Goal: Information Seeking & Learning: Find specific fact

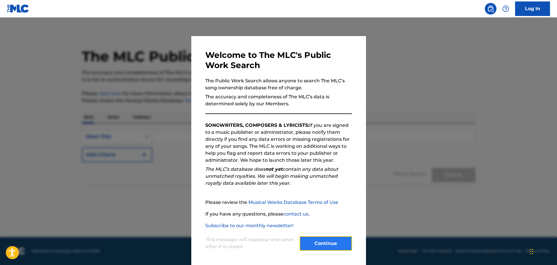
click at [327, 240] on button "Continue" at bounding box center [325, 243] width 52 height 15
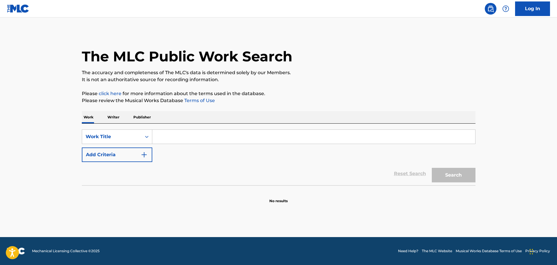
click at [181, 136] on input "Search Form" at bounding box center [313, 137] width 323 height 14
paste input "LETRAS PARA VOLAR"
type input "LETRAS PARA VOLAR"
drag, startPoint x: 453, startPoint y: 176, endPoint x: 316, endPoint y: 133, distance: 143.6
click at [452, 176] on button "Search" at bounding box center [453, 175] width 44 height 15
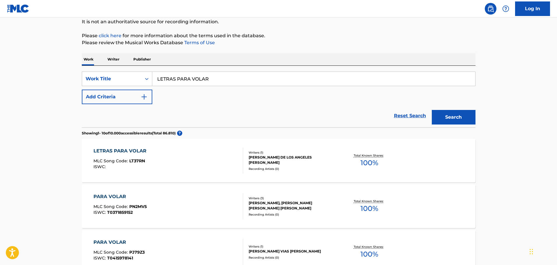
scroll to position [58, 0]
click at [193, 154] on div "LETRAS PARA VOLAR MLC Song Code : LT37RN ISWC :" at bounding box center [168, 160] width 150 height 26
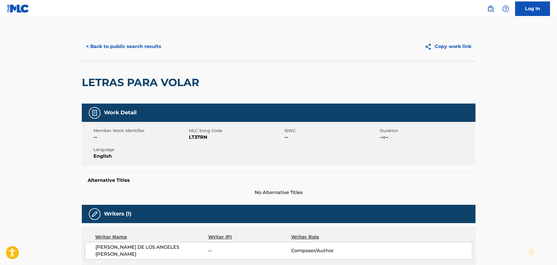
scroll to position [58, 0]
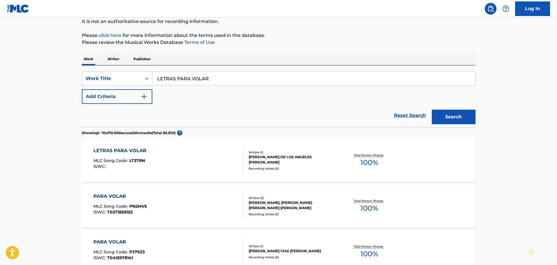
drag, startPoint x: 223, startPoint y: 78, endPoint x: 0, endPoint y: 106, distance: 224.6
type input "CUMBIA CHA"
click at [469, 119] on button "Search" at bounding box center [453, 117] width 44 height 15
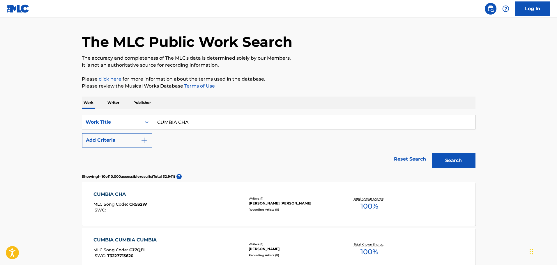
scroll to position [29, 0]
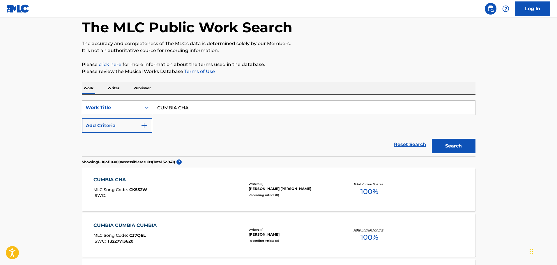
click at [185, 188] on div "CUMBIA CHA MLC Song Code : CK5S2W ISWC :" at bounding box center [168, 189] width 150 height 26
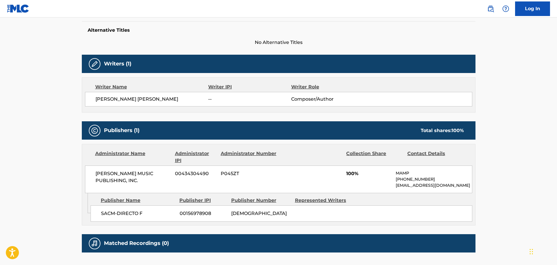
scroll to position [175, 0]
